Goal: Information Seeking & Learning: Learn about a topic

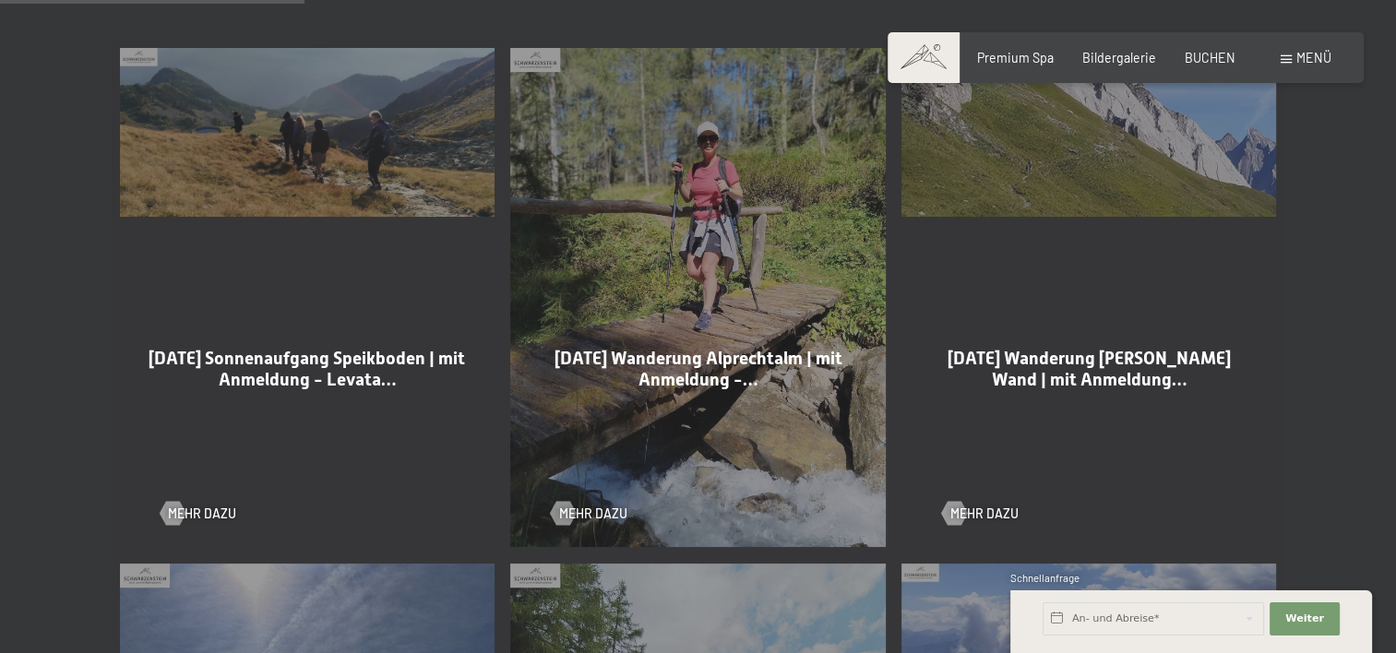
scroll to position [1108, 0]
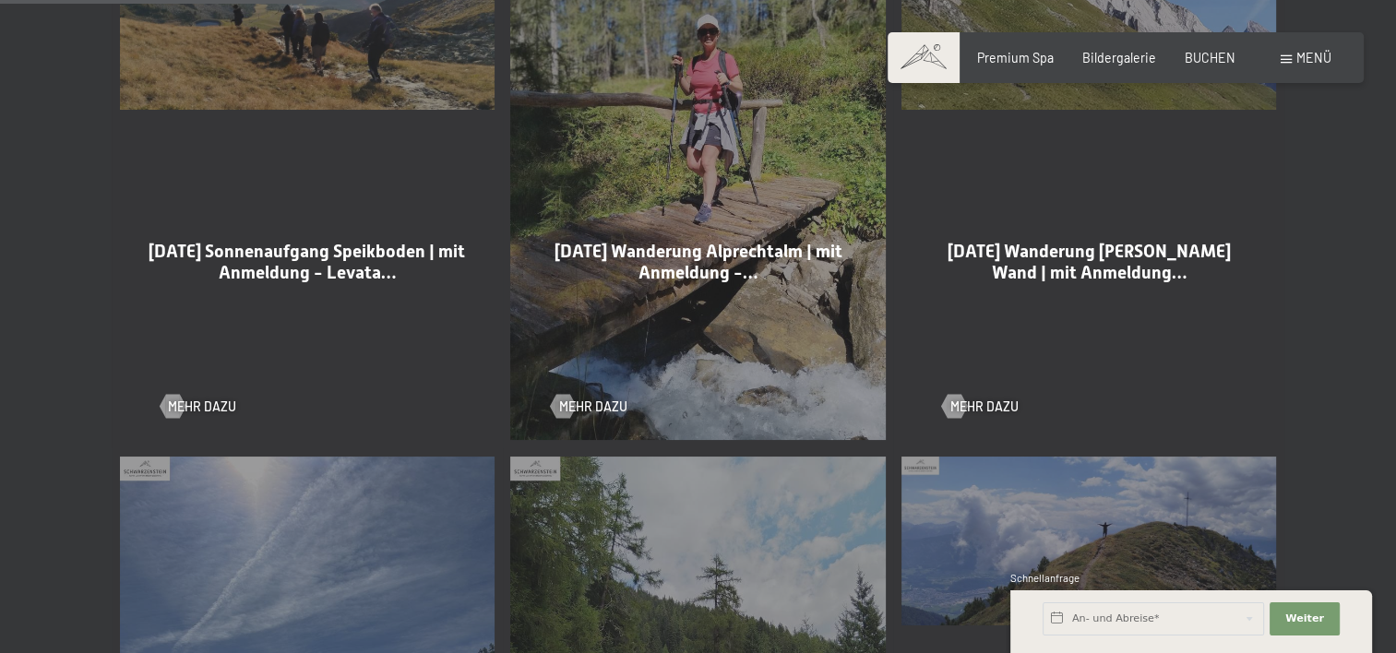
click at [613, 416] on div "26-08-2025 Wanderung Alprechtalm | mit Anmeldung -… Mehr dazu" at bounding box center [698, 191] width 391 height 516
click at [614, 402] on span "Mehr dazu" at bounding box center [612, 407] width 68 height 18
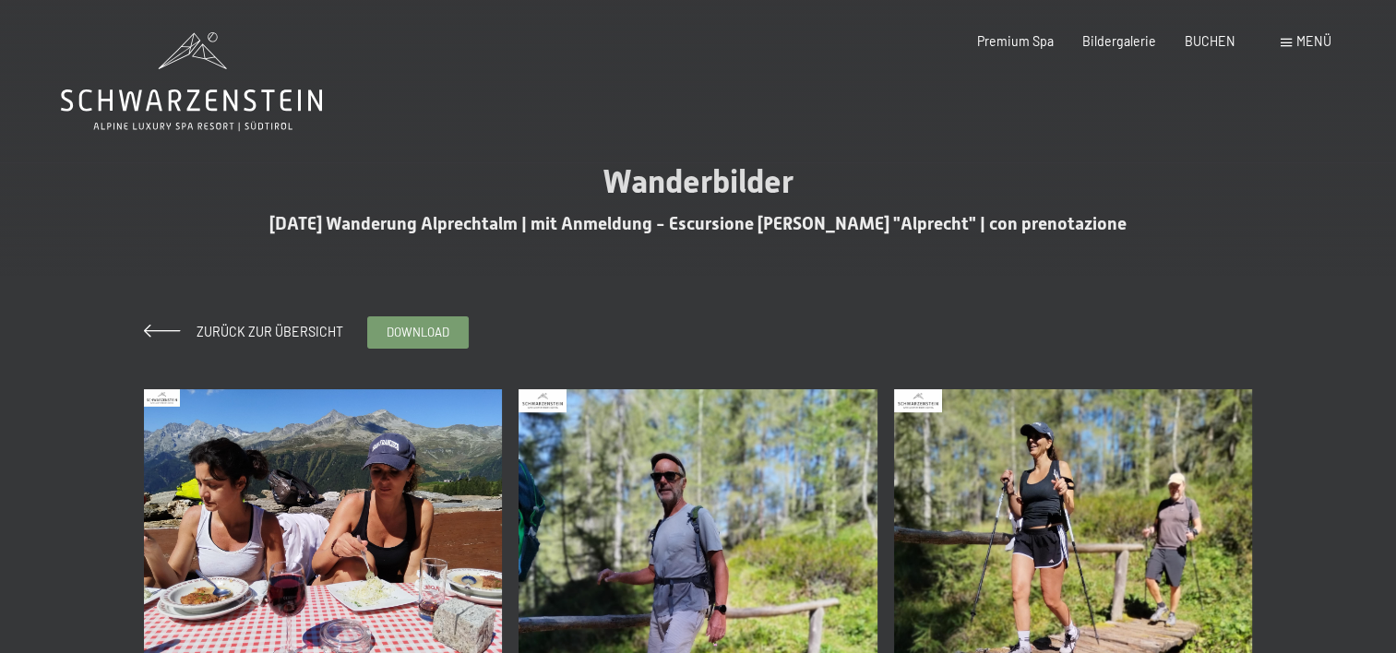
click at [1300, 40] on span "Menü" at bounding box center [1314, 41] width 35 height 16
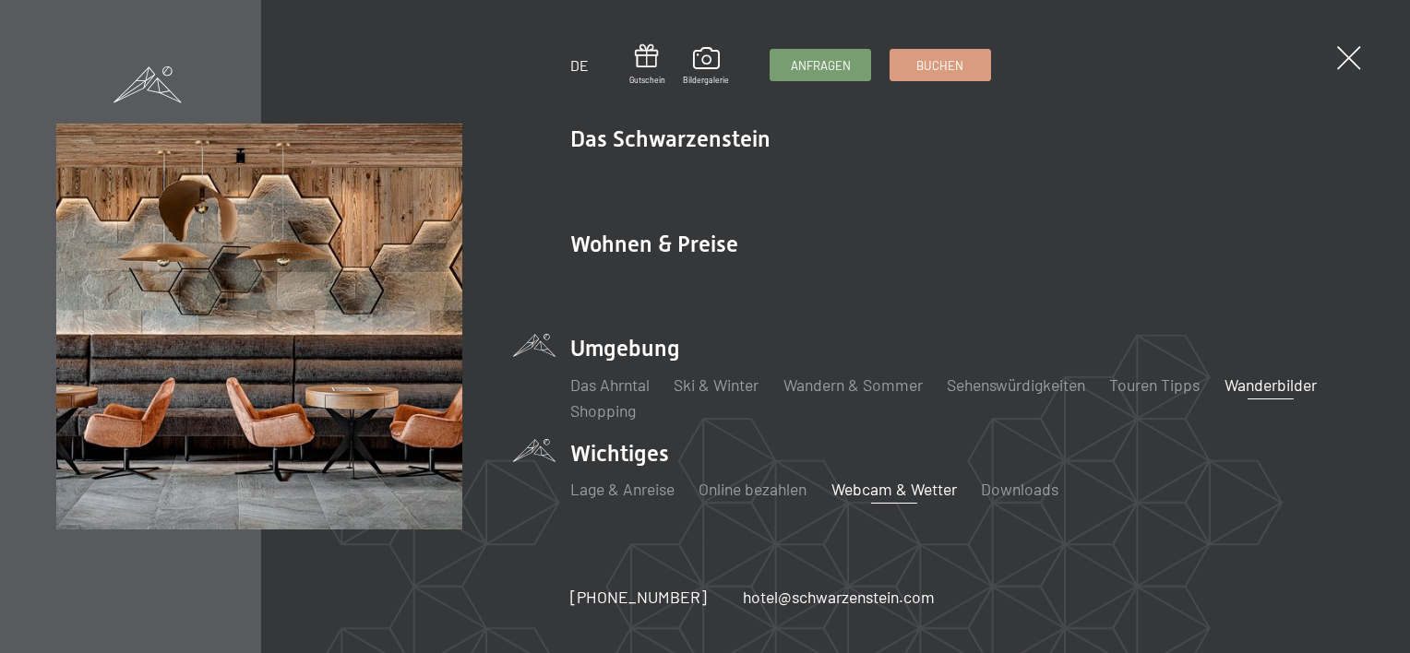
click at [878, 497] on link "Webcam & Wetter" at bounding box center [895, 489] width 126 height 20
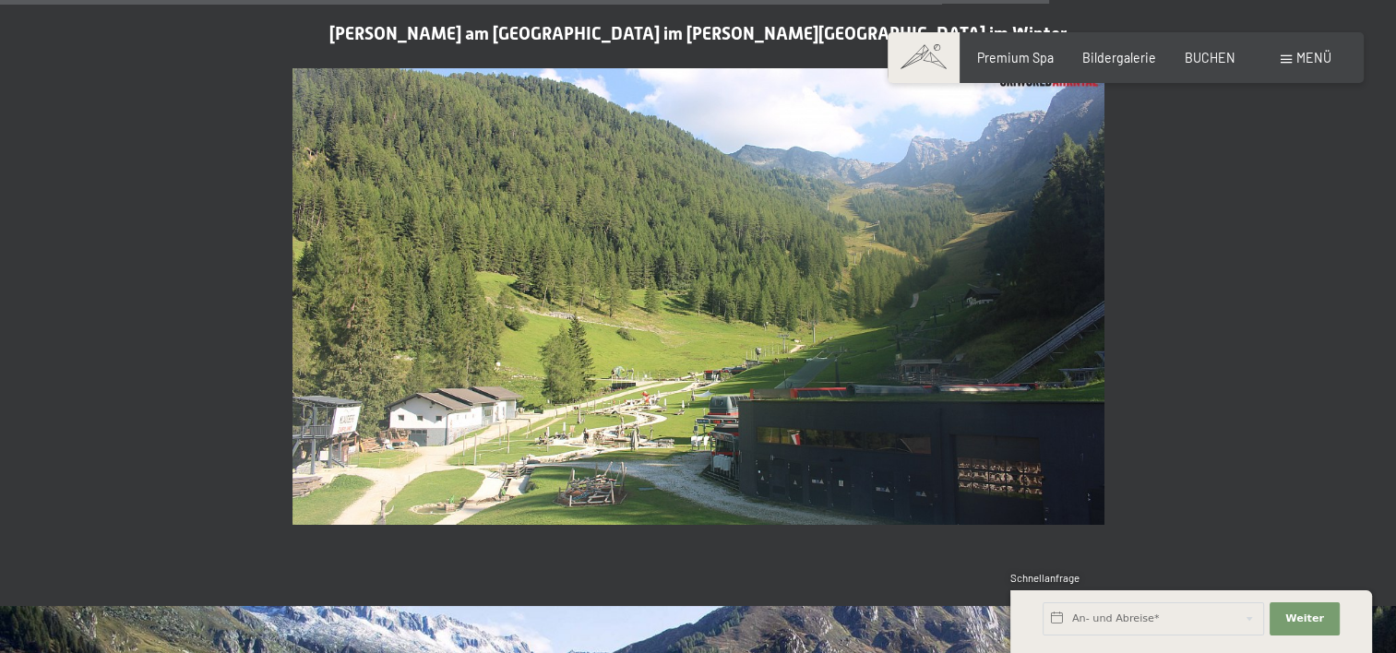
scroll to position [4615, 0]
